Goal: Find specific page/section: Find specific page/section

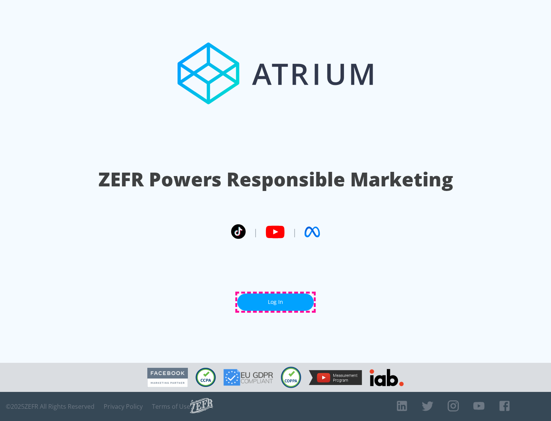
click at [275, 302] on link "Log In" at bounding box center [275, 301] width 77 height 17
